Goal: Task Accomplishment & Management: Manage account settings

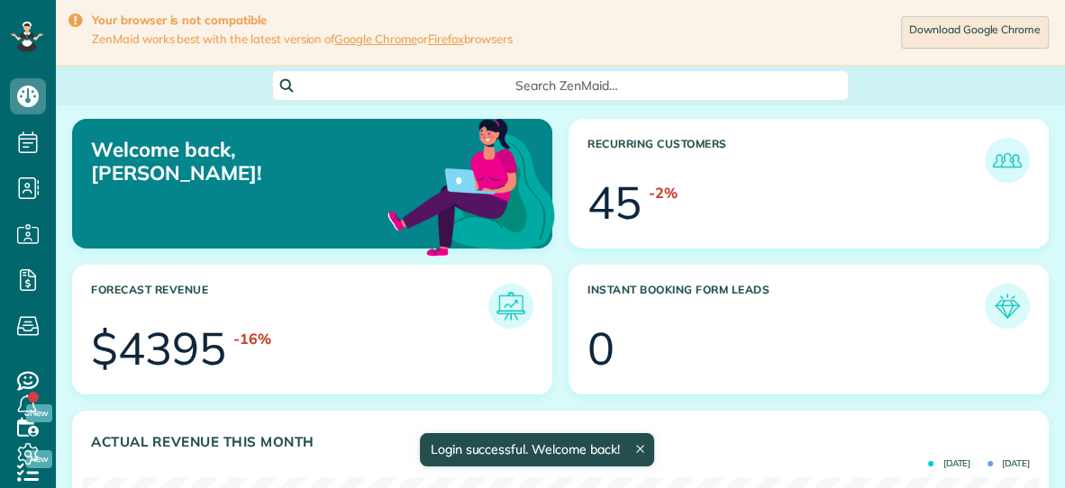
scroll to position [424, 956]
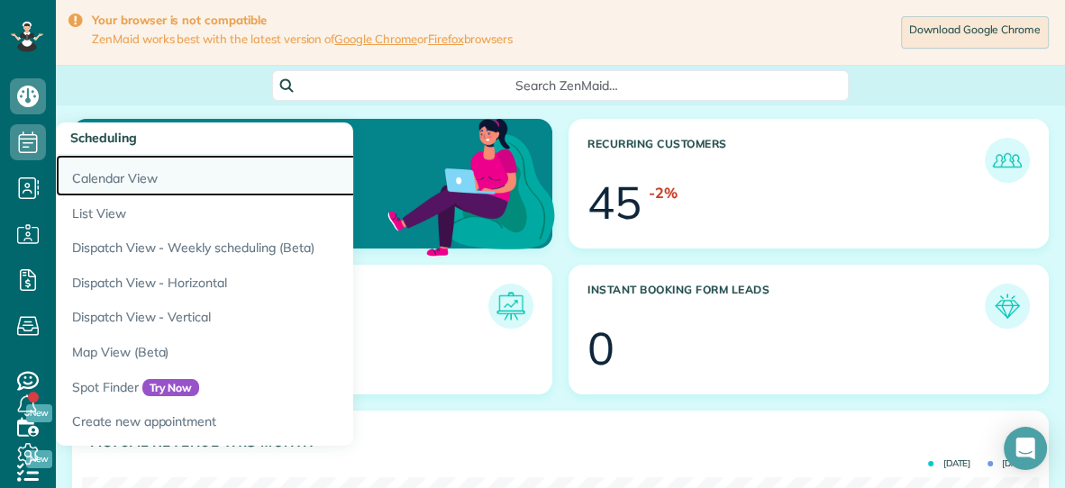
click at [95, 183] on link "Calendar View" at bounding box center [281, 175] width 450 height 41
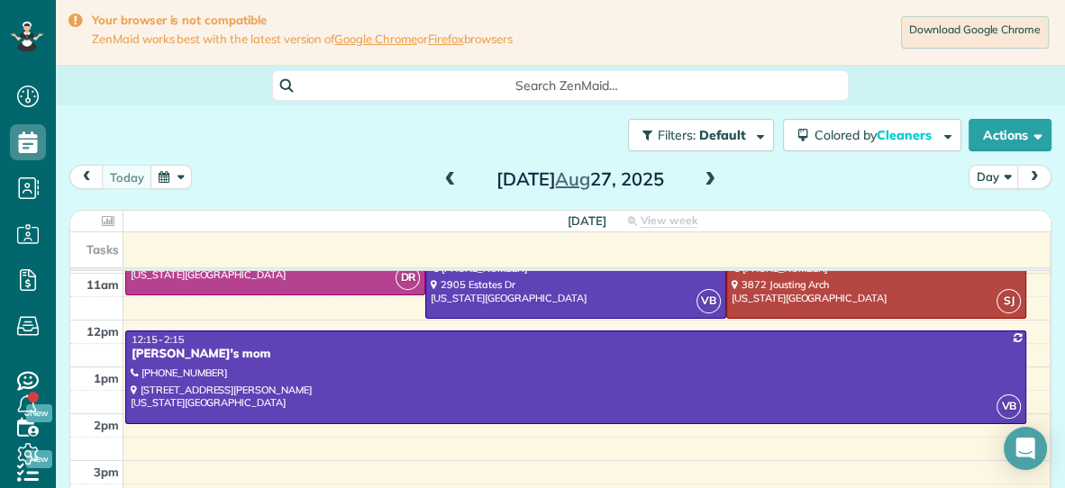
scroll to position [191, 0]
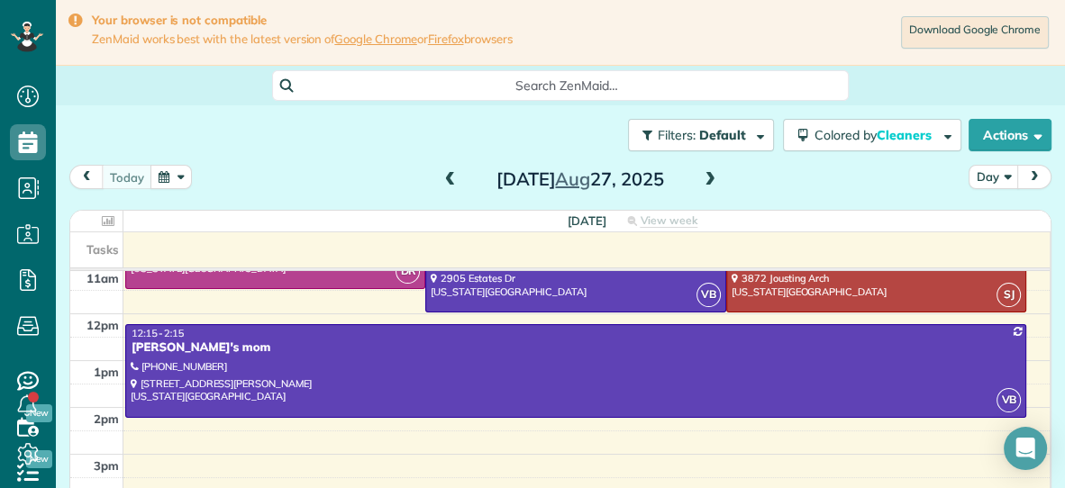
click at [714, 180] on span at bounding box center [710, 180] width 20 height 16
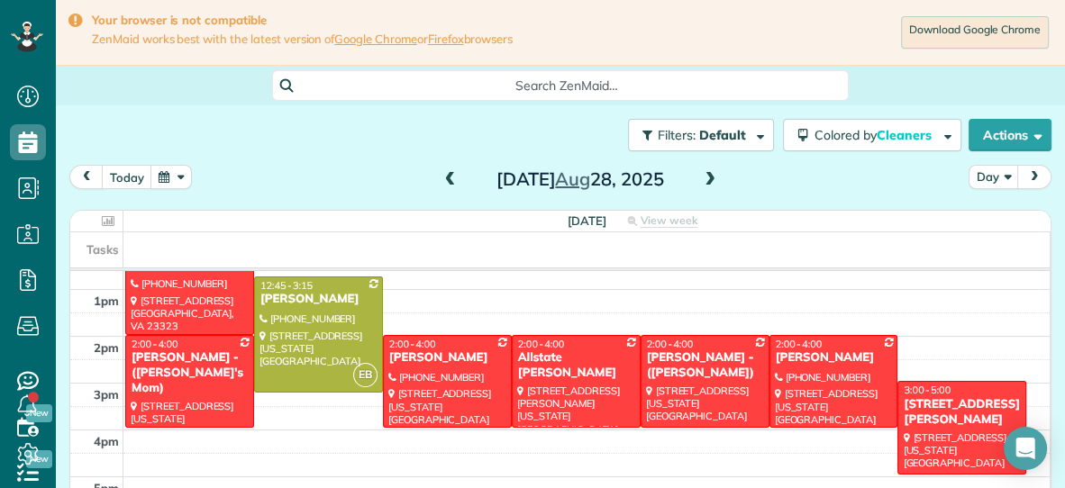
scroll to position [264, 0]
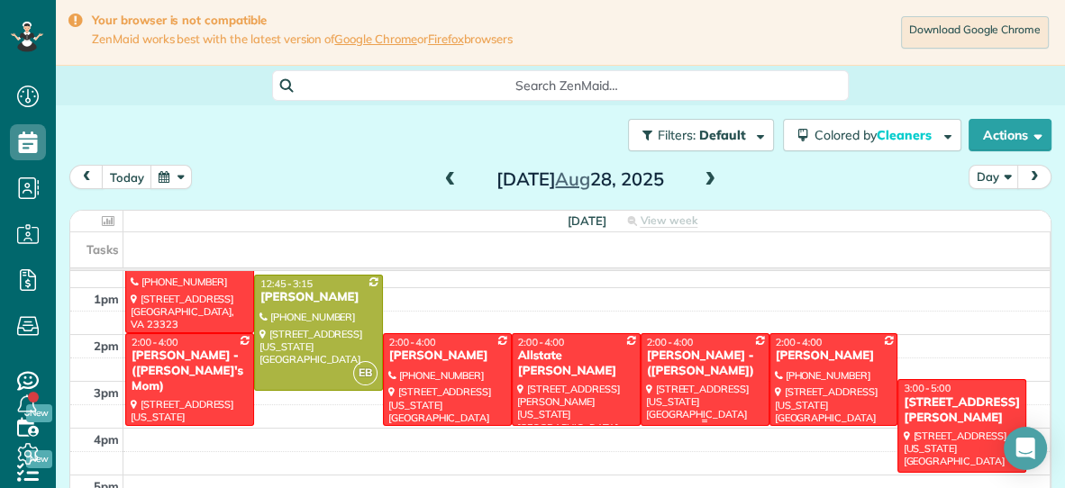
click at [727, 357] on div "Sandi Rinaldi - (Kristianas mom)" at bounding box center [705, 364] width 118 height 31
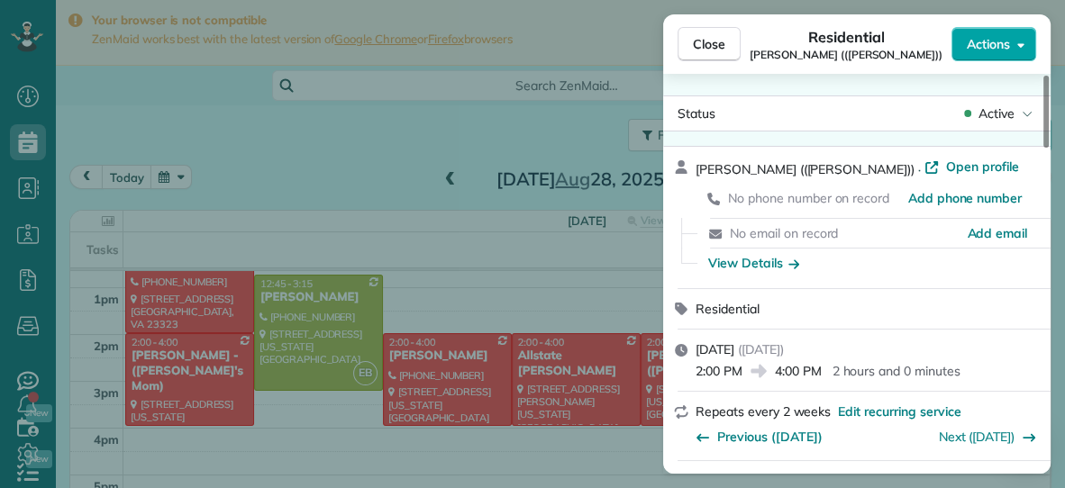
click at [969, 51] on span "Actions" at bounding box center [988, 44] width 43 height 18
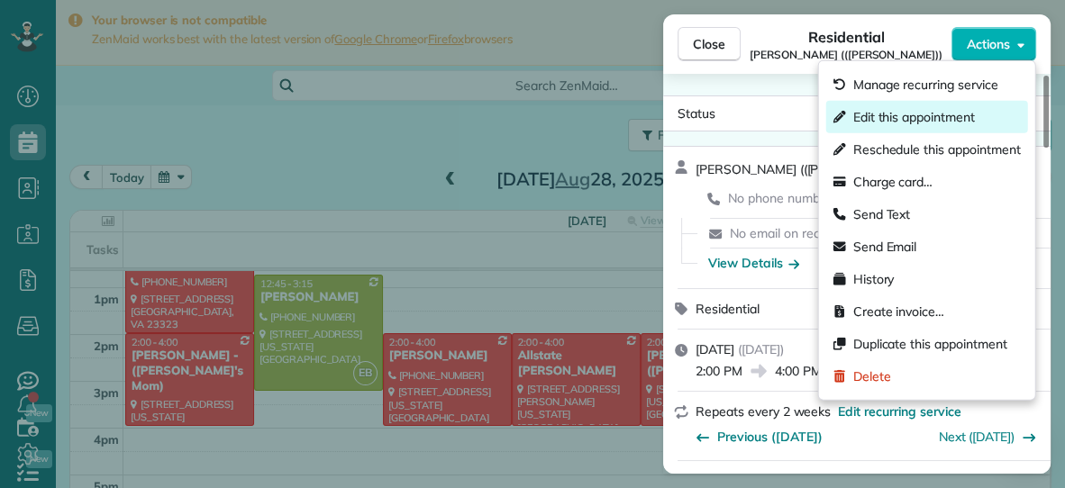
click at [924, 114] on span "Edit this appointment" at bounding box center [914, 117] width 122 height 18
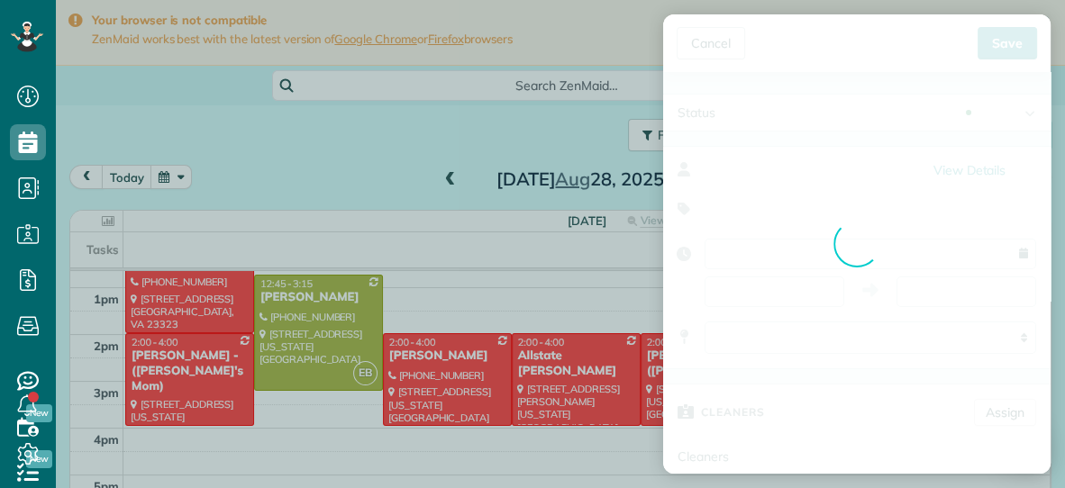
type input "**********"
type input "*****"
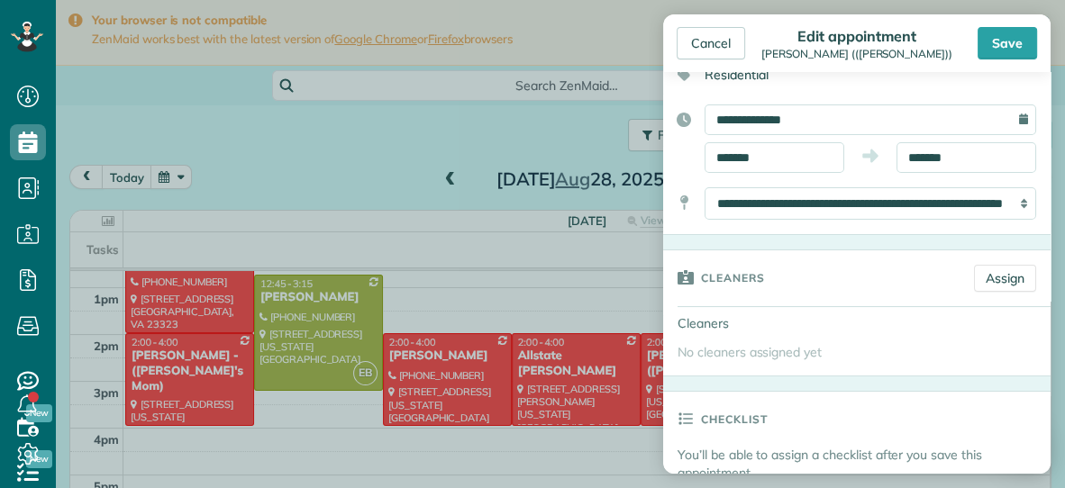
scroll to position [132, 0]
click at [710, 39] on div "Cancel" at bounding box center [711, 43] width 68 height 32
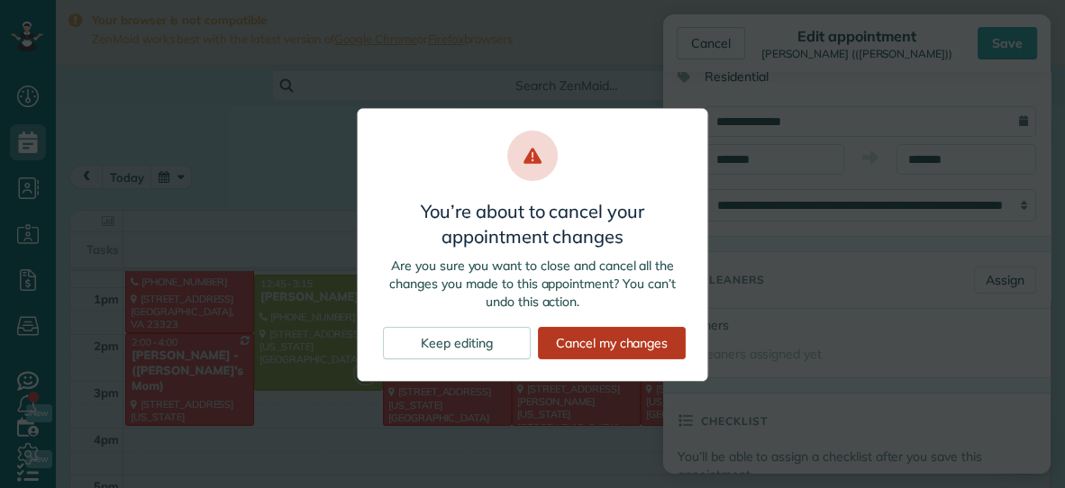
click at [579, 343] on div "Cancel my changes" at bounding box center [612, 343] width 148 height 32
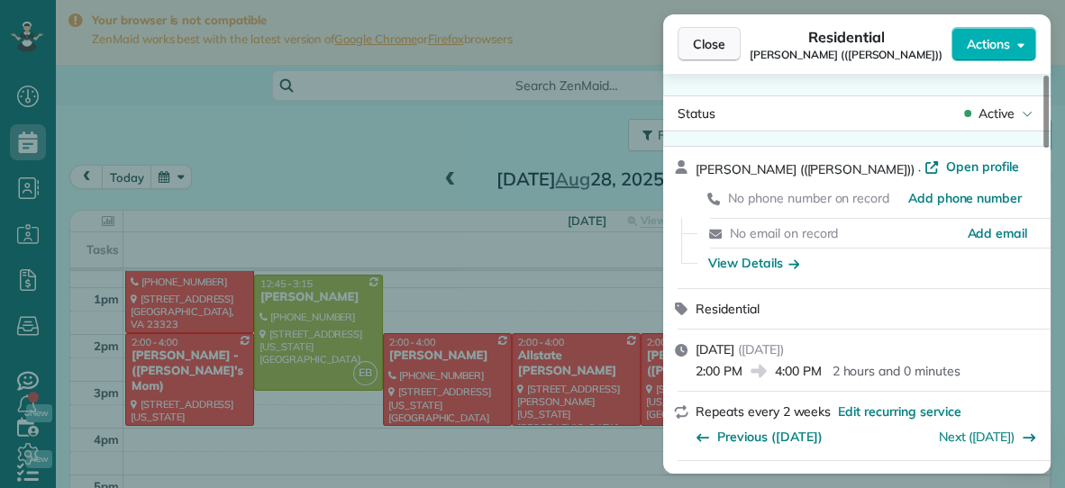
click at [696, 54] on button "Close" at bounding box center [709, 44] width 63 height 34
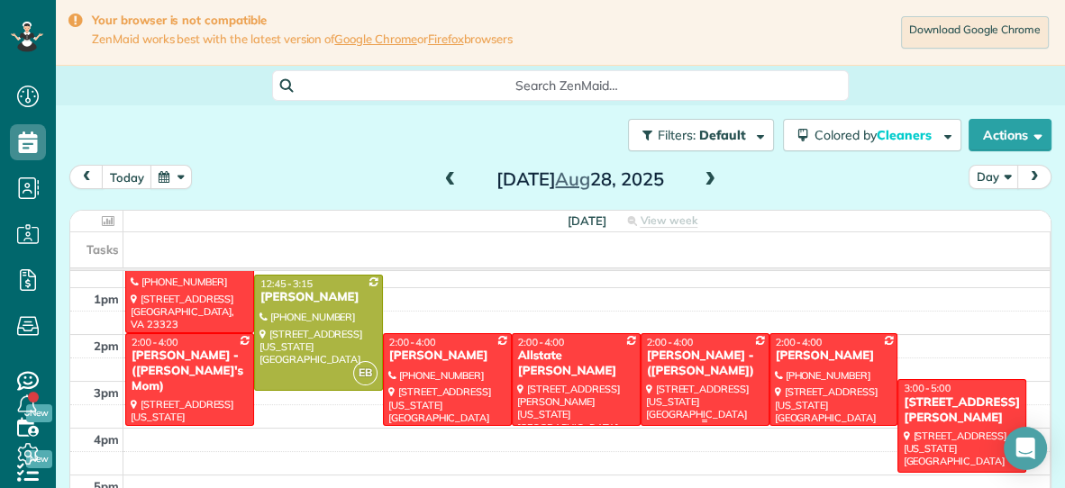
click at [726, 385] on div at bounding box center [704, 379] width 127 height 91
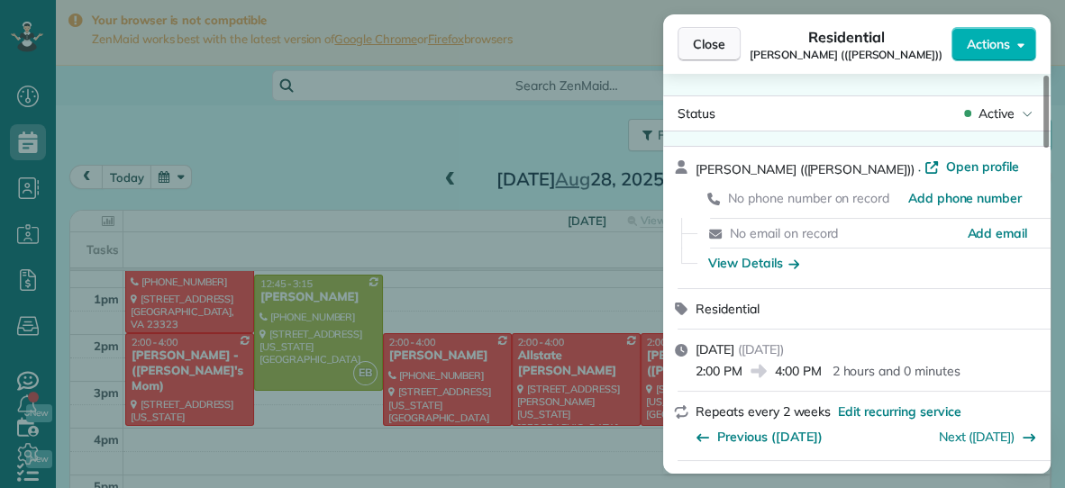
click at [710, 43] on span "Close" at bounding box center [709, 44] width 32 height 18
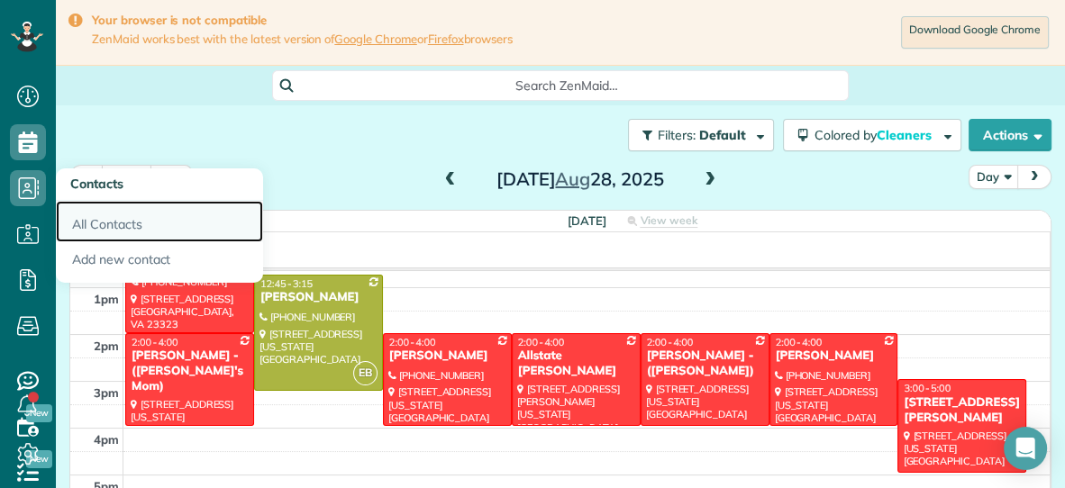
click at [88, 228] on link "All Contacts" at bounding box center [159, 221] width 207 height 41
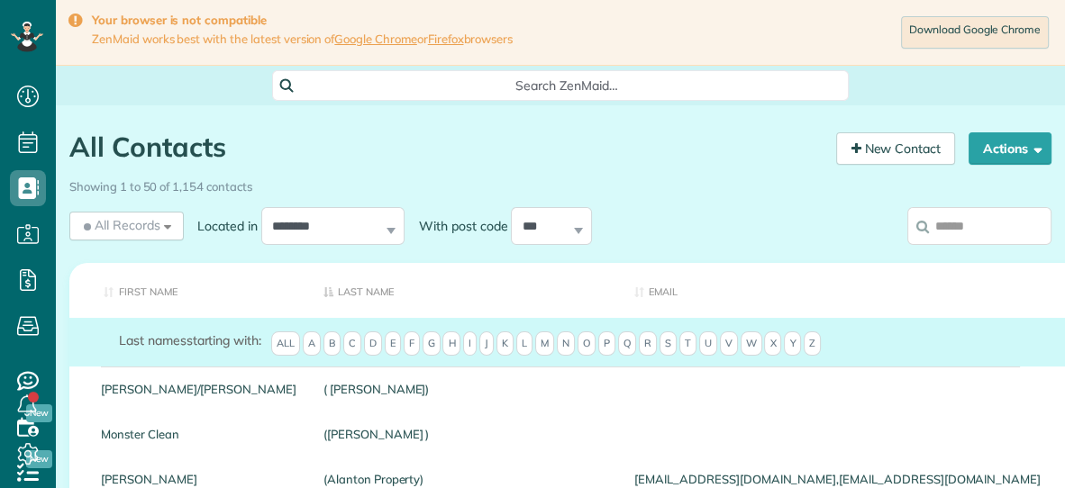
scroll to position [7, 7]
click at [954, 230] on input "search" at bounding box center [979, 226] width 144 height 38
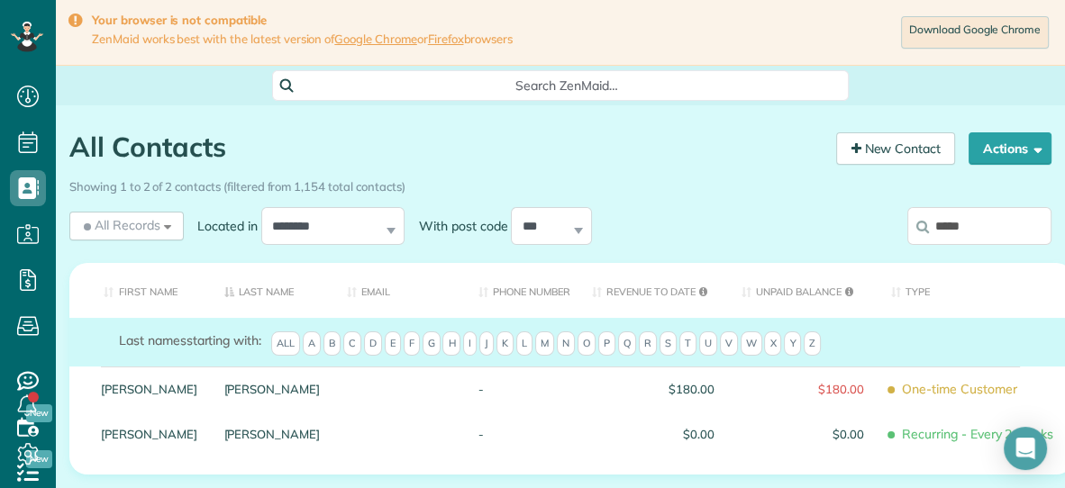
scroll to position [172, 0]
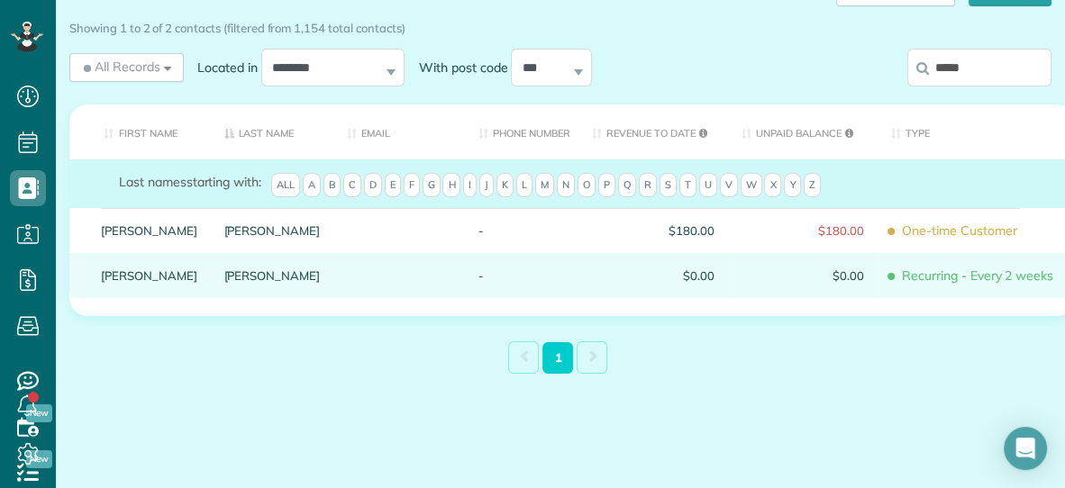
type input "*****"
click at [224, 280] on link "Rinaldi" at bounding box center [272, 275] width 96 height 13
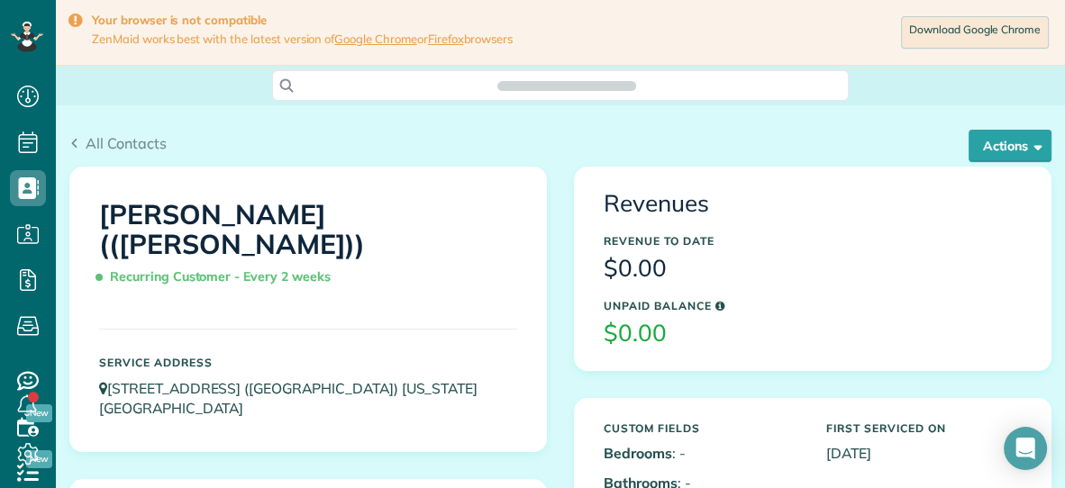
scroll to position [487, 55]
click at [996, 143] on button "Actions" at bounding box center [1010, 146] width 83 height 32
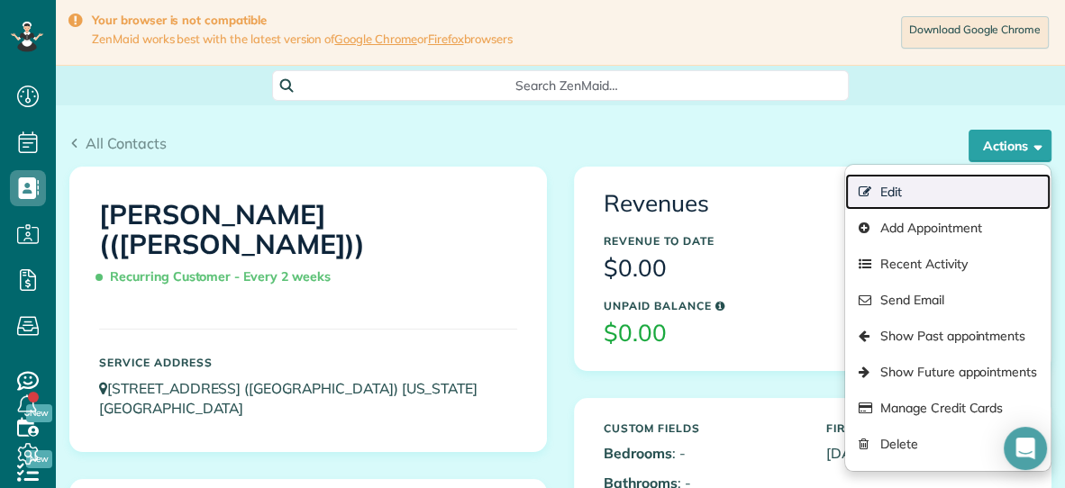
click at [908, 184] on link "Edit" at bounding box center [947, 192] width 205 height 36
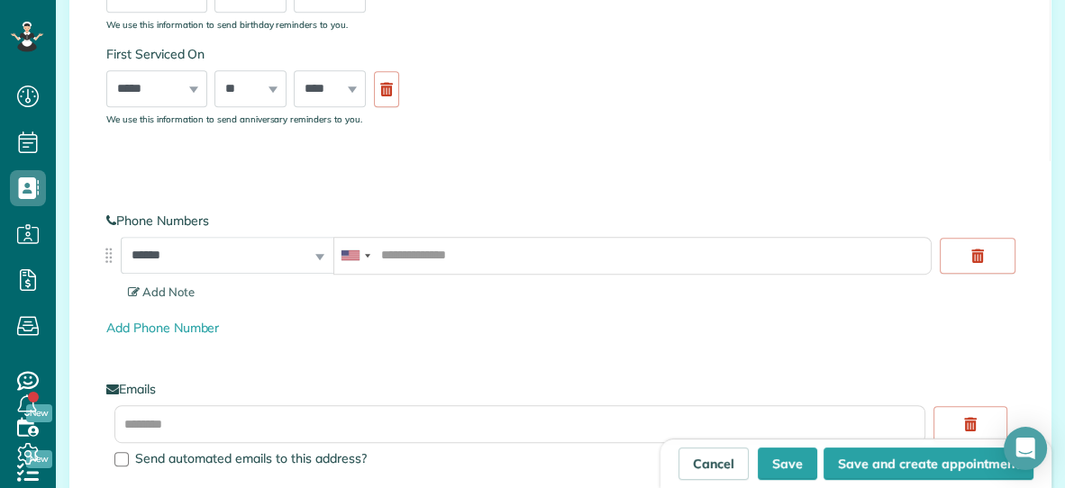
scroll to position [761, 0]
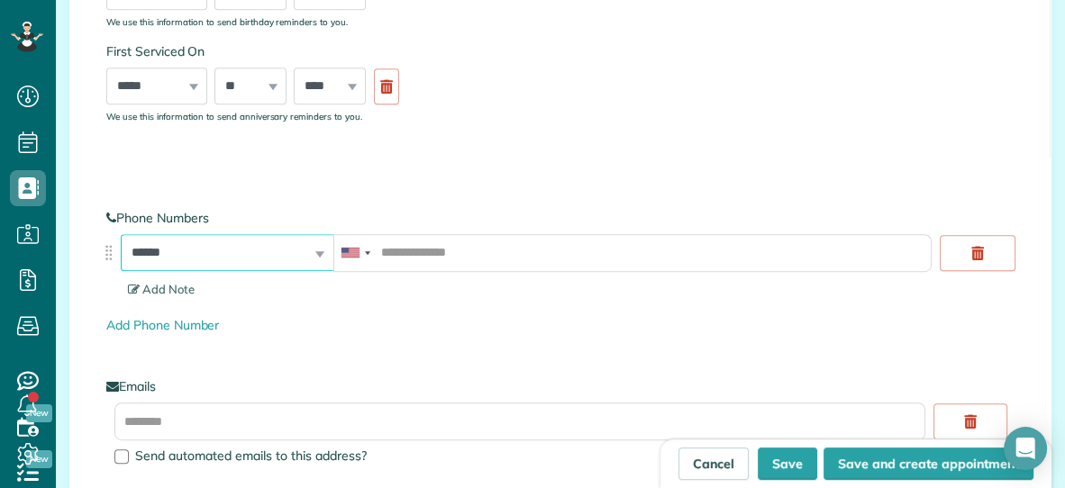
click at [233, 244] on select "**********" at bounding box center [227, 253] width 213 height 38
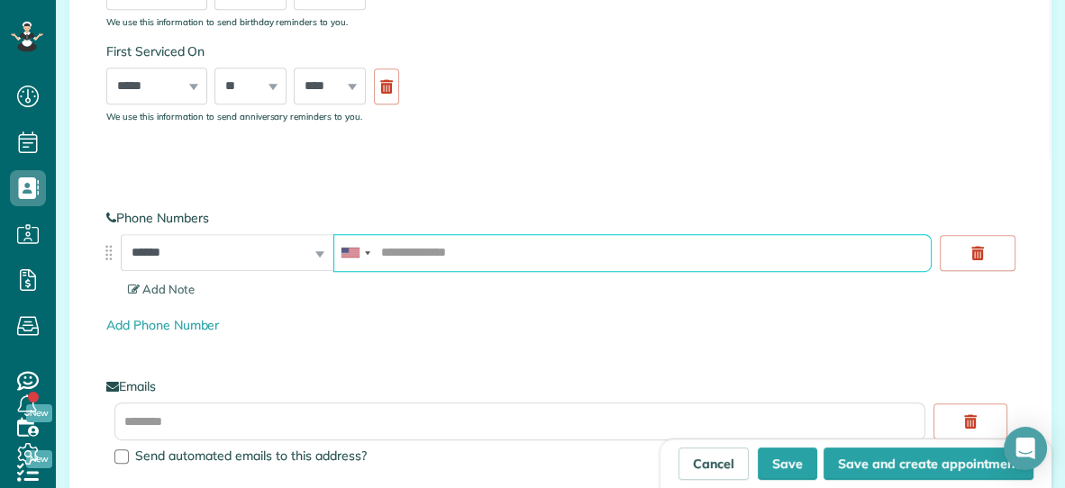
click at [437, 242] on input "tel" at bounding box center [632, 253] width 598 height 38
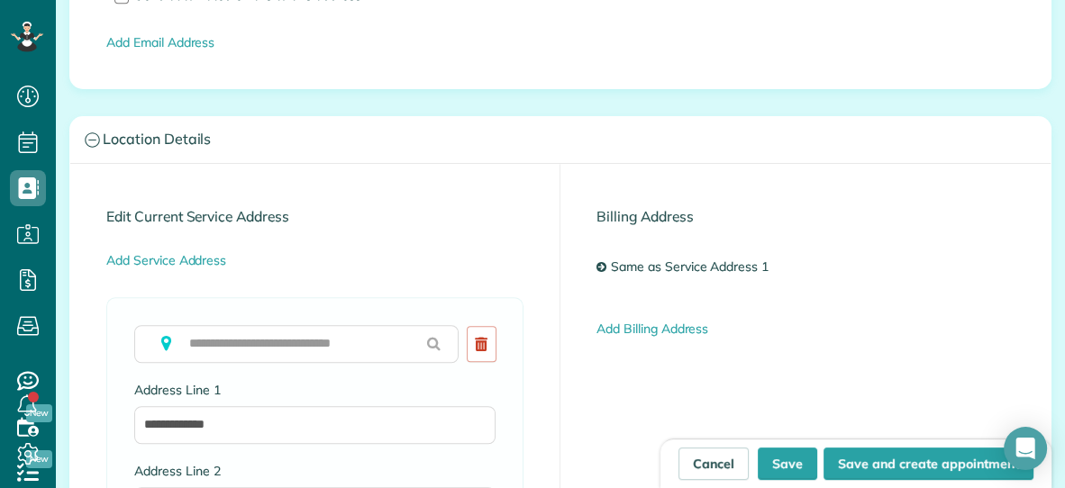
scroll to position [1226, 0]
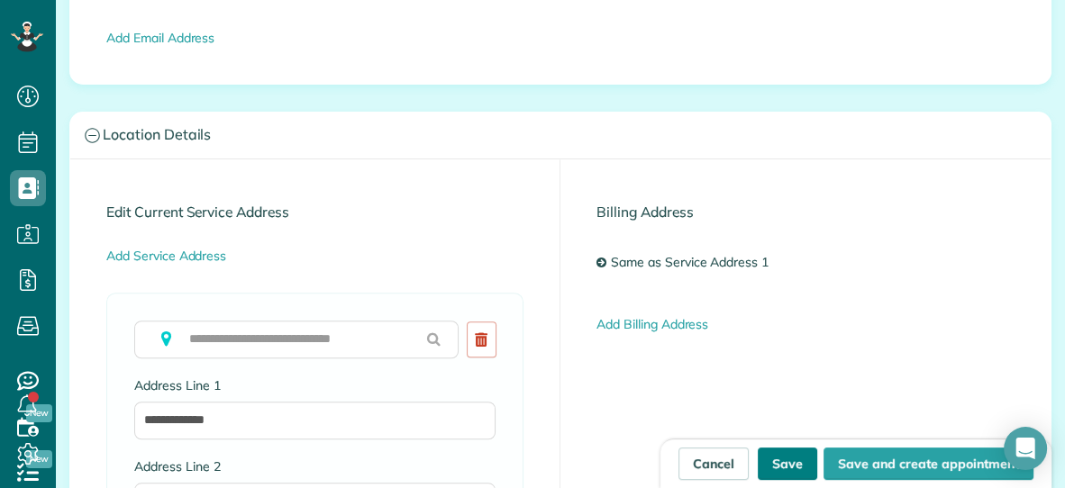
click at [793, 460] on button "Save" at bounding box center [787, 464] width 59 height 32
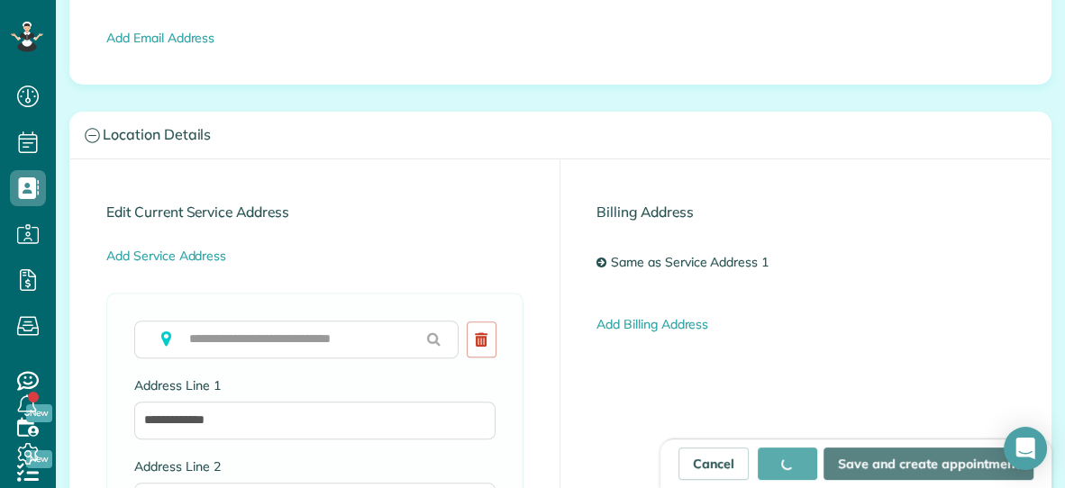
type input "**********"
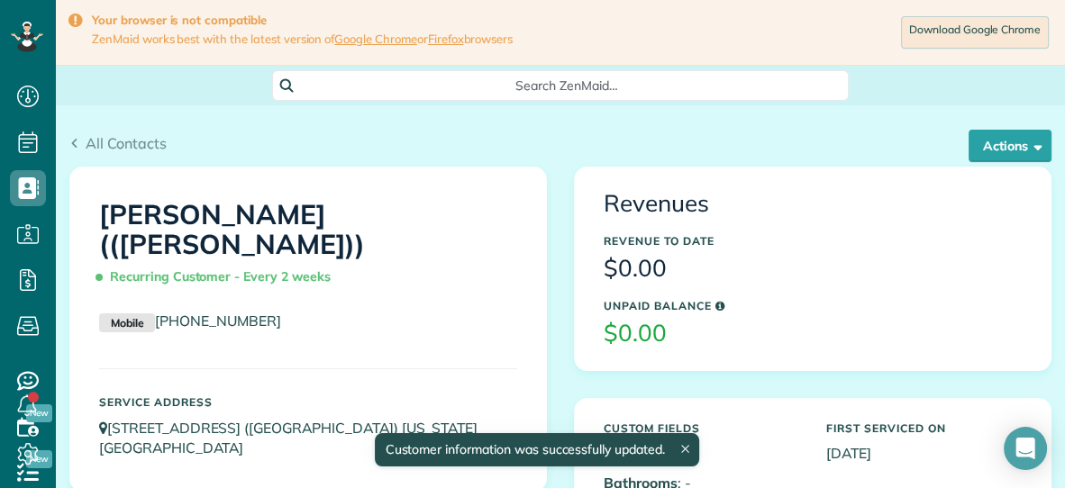
scroll to position [7, 7]
